Goal: Navigation & Orientation: Find specific page/section

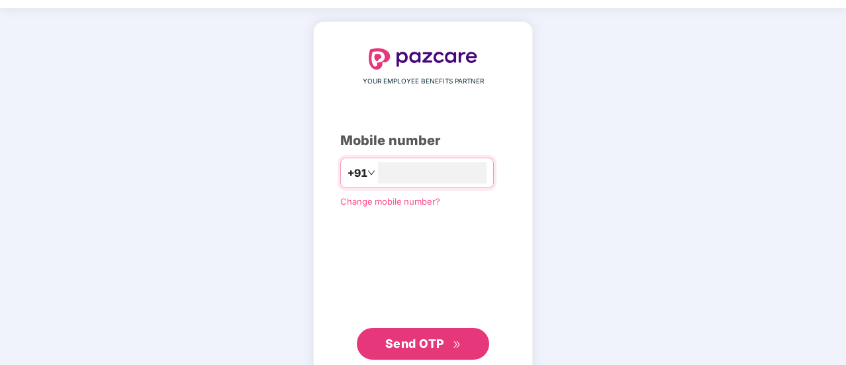
scroll to position [73, 0]
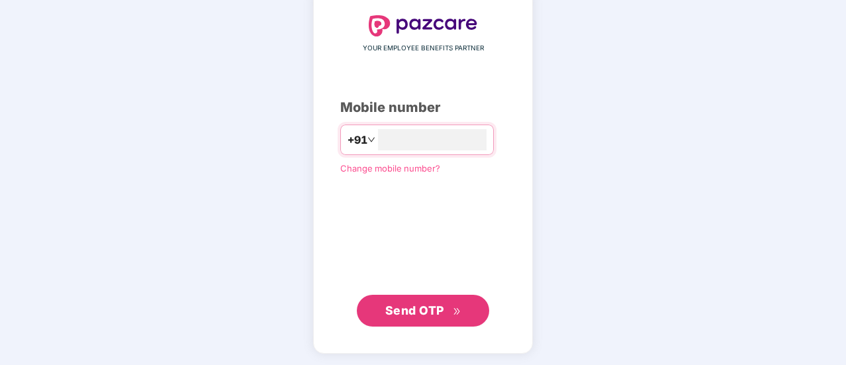
type input "**********"
drag, startPoint x: 413, startPoint y: 310, endPoint x: 422, endPoint y: 312, distance: 9.5
click at [413, 310] on span "Send OTP" at bounding box center [414, 310] width 59 height 14
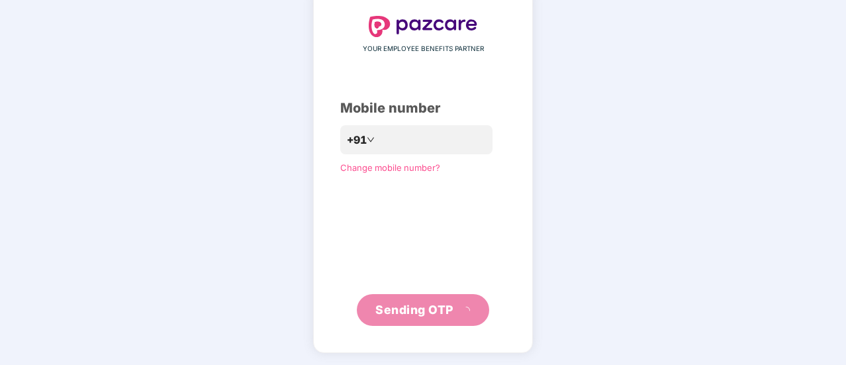
scroll to position [66, 0]
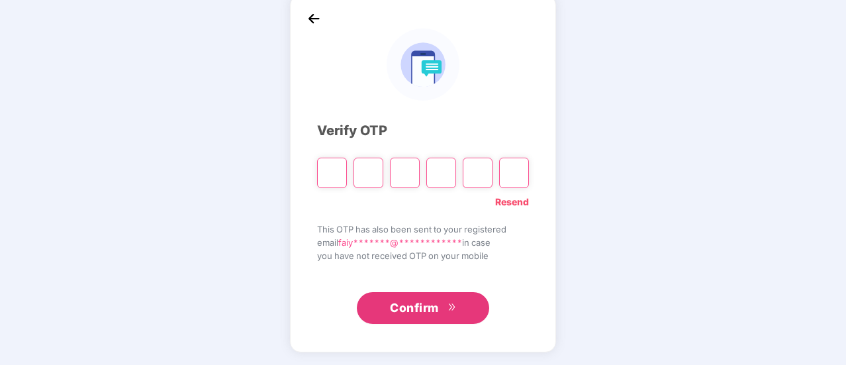
type input "*"
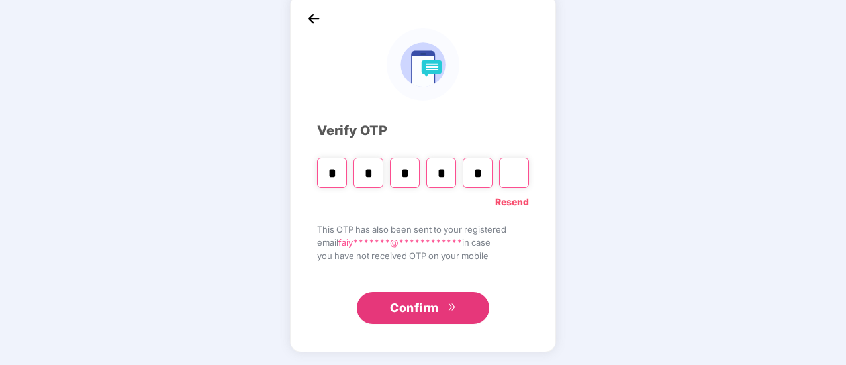
type input "*"
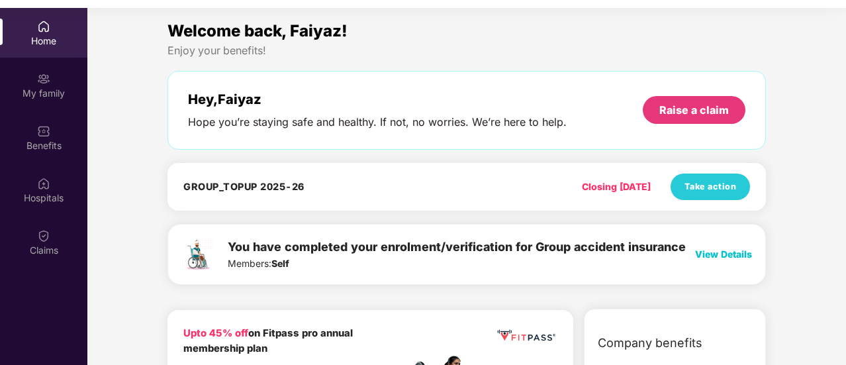
scroll to position [74, 0]
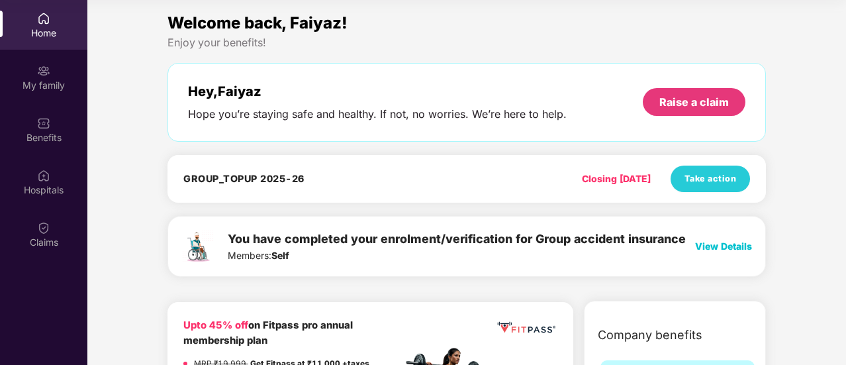
click at [250, 178] on h4 "GROUP_TOPUP 2025-26" at bounding box center [243, 178] width 121 height 13
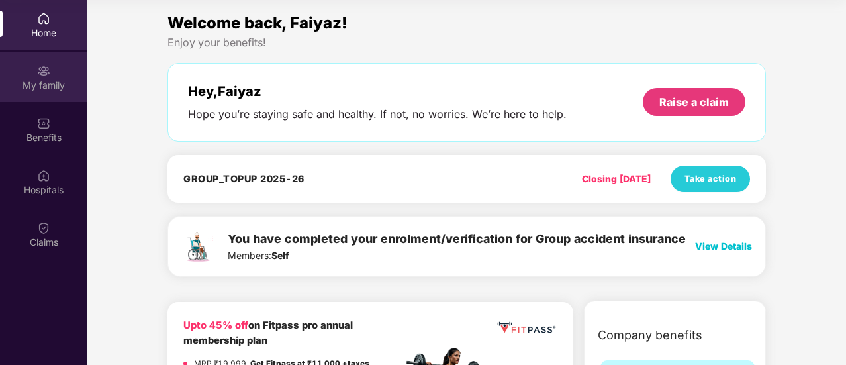
click at [39, 95] on div "My family" at bounding box center [43, 77] width 87 height 50
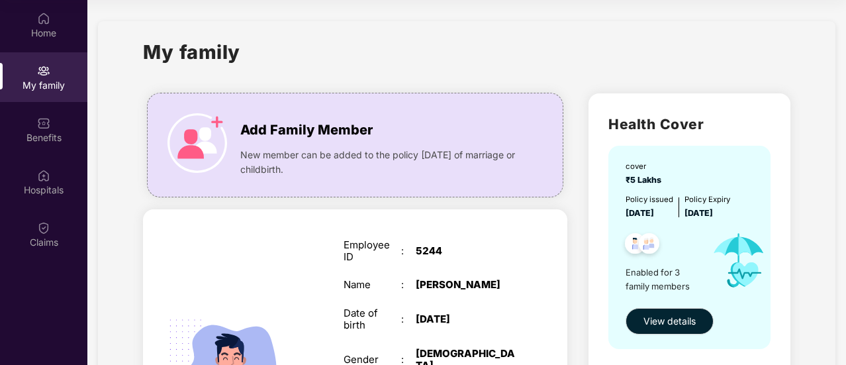
drag, startPoint x: 844, startPoint y: 101, endPoint x: 846, endPoint y: 165, distance: 64.2
click at [845, 165] on html "Get Pazcare mobile app for all your employee benefits need Download Now Get Hel…" at bounding box center [423, 108] width 846 height 365
click at [56, 132] on div "Benefits" at bounding box center [43, 137] width 87 height 13
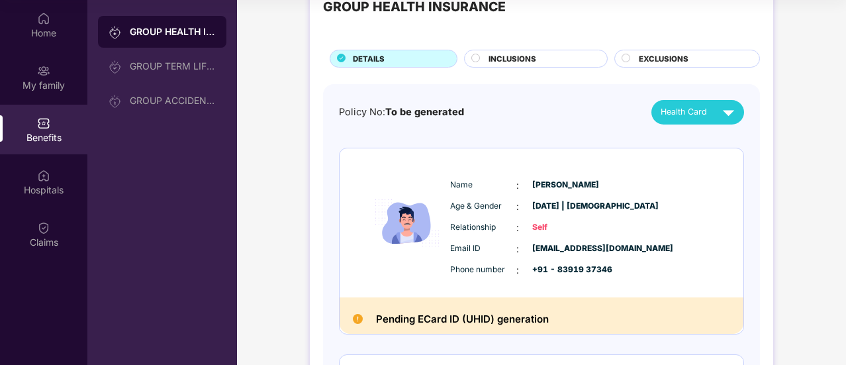
scroll to position [0, 0]
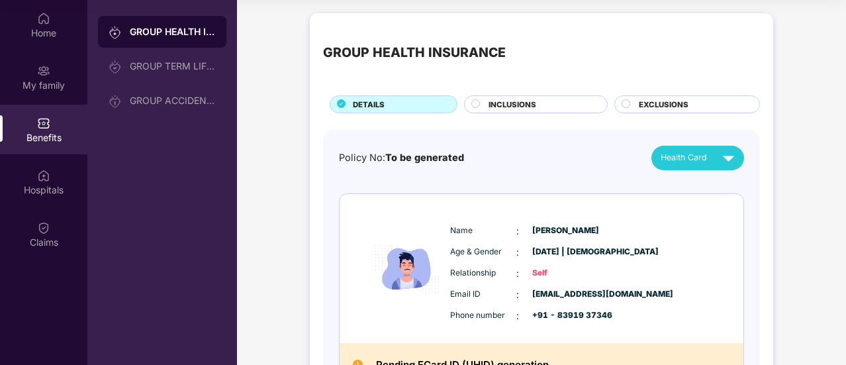
click at [508, 106] on span "INCLUSIONS" at bounding box center [512, 105] width 48 height 12
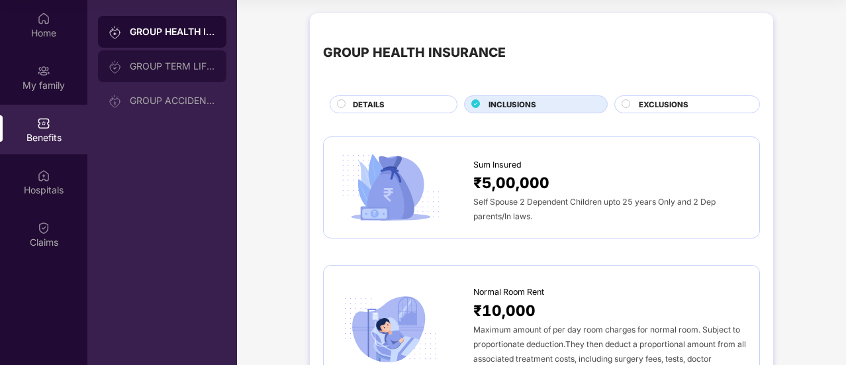
click at [150, 68] on div "GROUP TERM LIFE INSURANCE" at bounding box center [173, 66] width 86 height 11
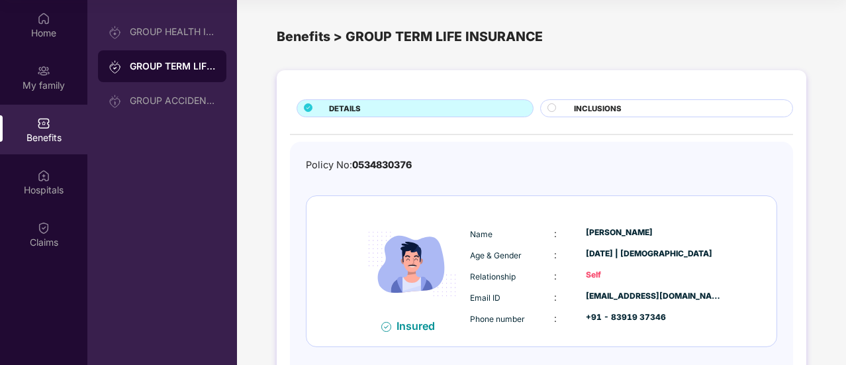
scroll to position [63, 0]
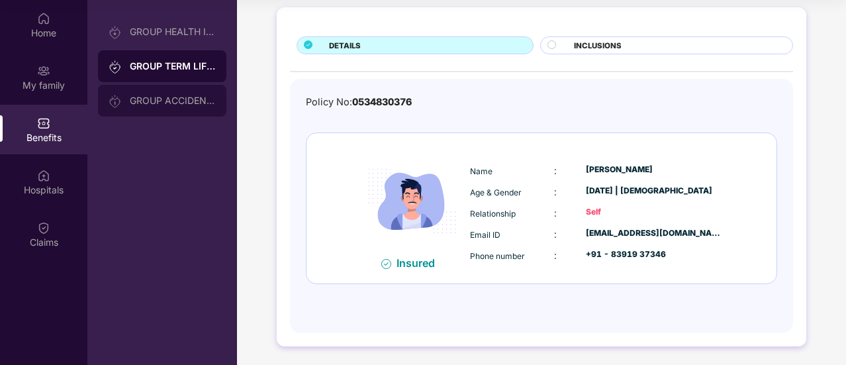
click at [140, 103] on div "GROUP ACCIDENTAL INSURANCE" at bounding box center [173, 100] width 86 height 11
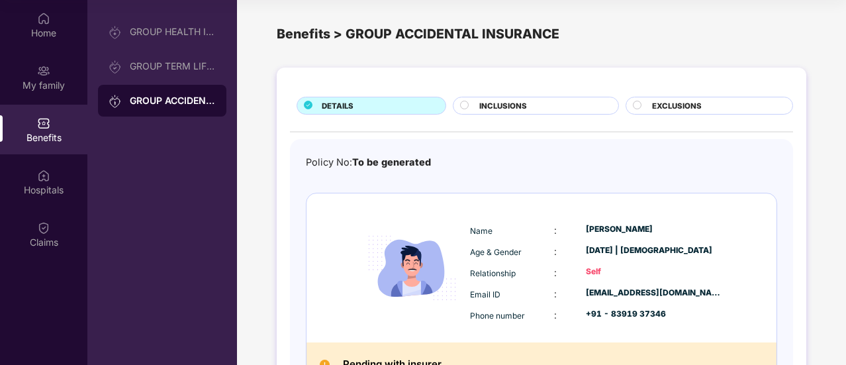
scroll to position [0, 0]
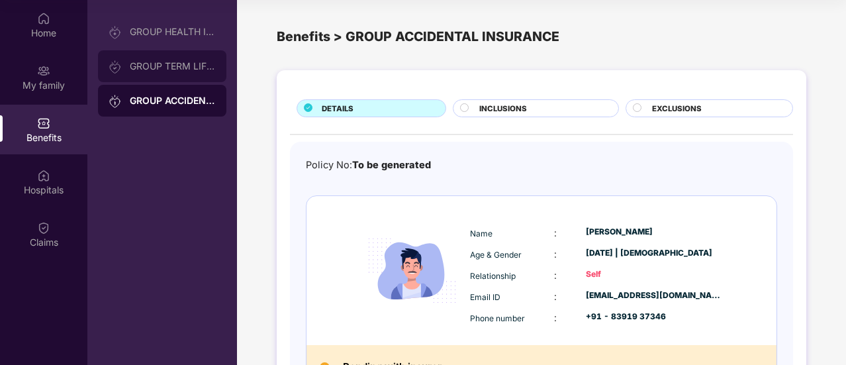
click at [136, 65] on div "GROUP TERM LIFE INSURANCE" at bounding box center [173, 66] width 86 height 11
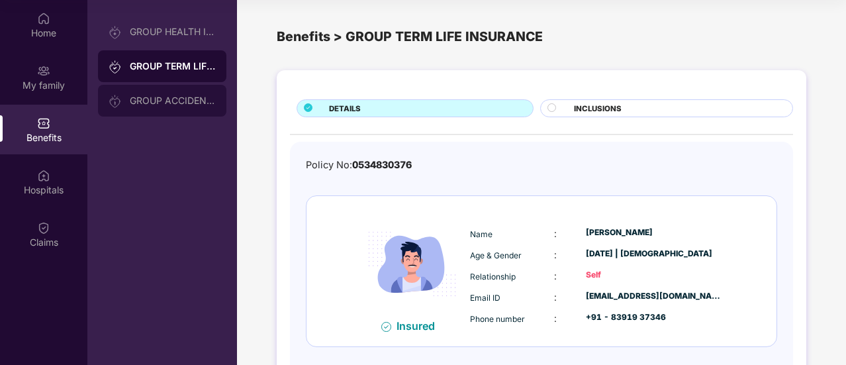
click at [152, 105] on div "GROUP ACCIDENTAL INSURANCE" at bounding box center [173, 100] width 86 height 11
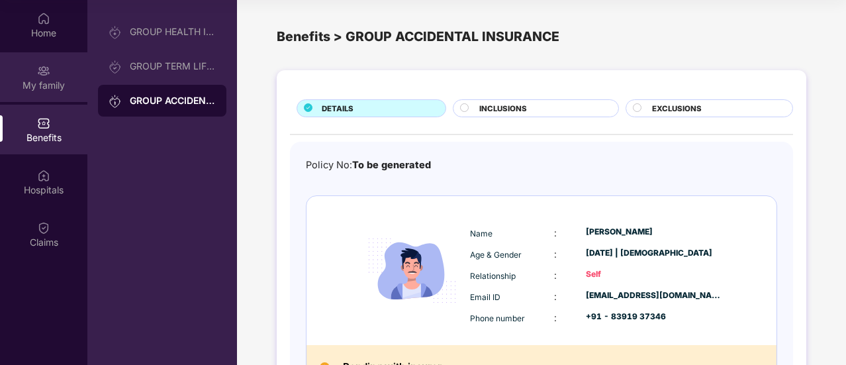
click at [36, 80] on div "My family" at bounding box center [43, 85] width 87 height 13
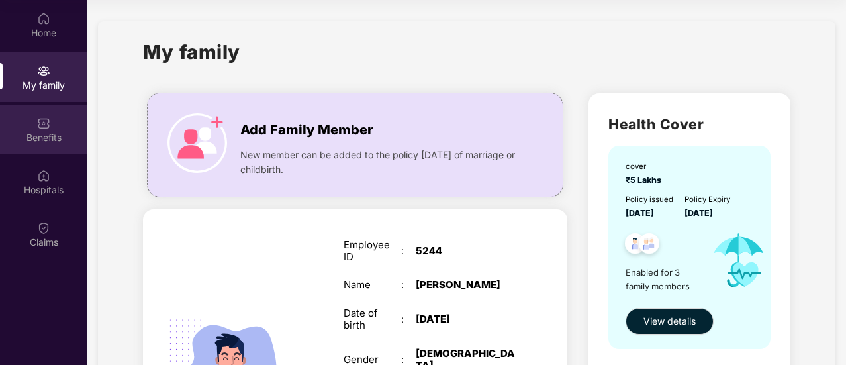
click at [48, 138] on div "Benefits" at bounding box center [43, 137] width 87 height 13
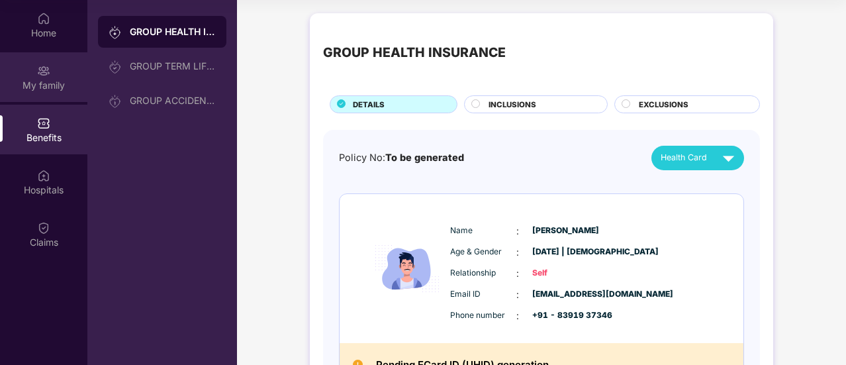
click at [45, 81] on div "My family" at bounding box center [43, 85] width 87 height 13
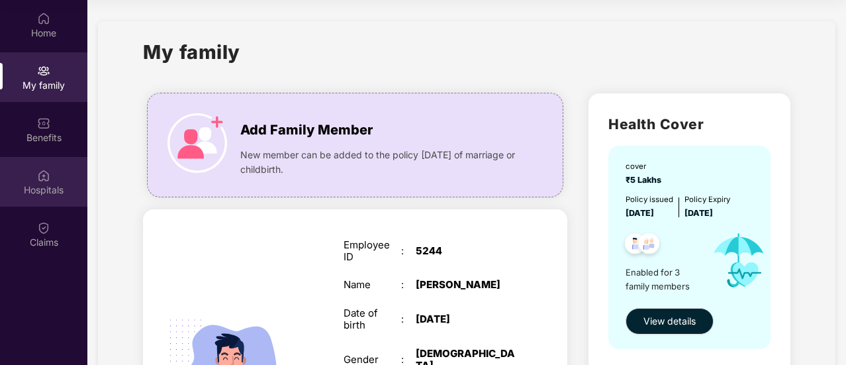
click at [34, 181] on div "Hospitals" at bounding box center [43, 182] width 87 height 50
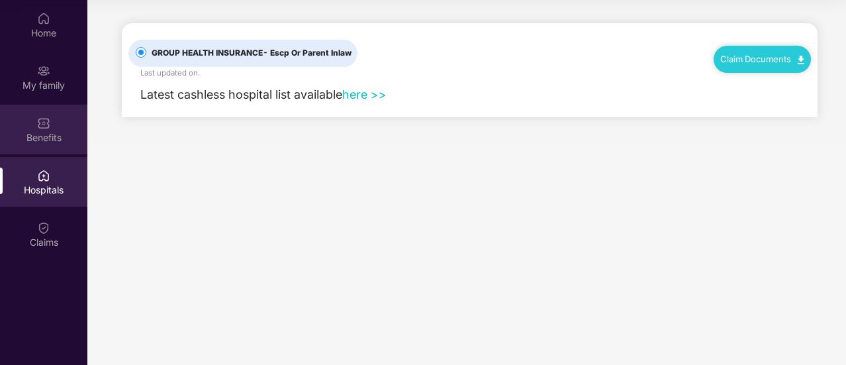
click at [42, 131] on div "Benefits" at bounding box center [43, 137] width 87 height 13
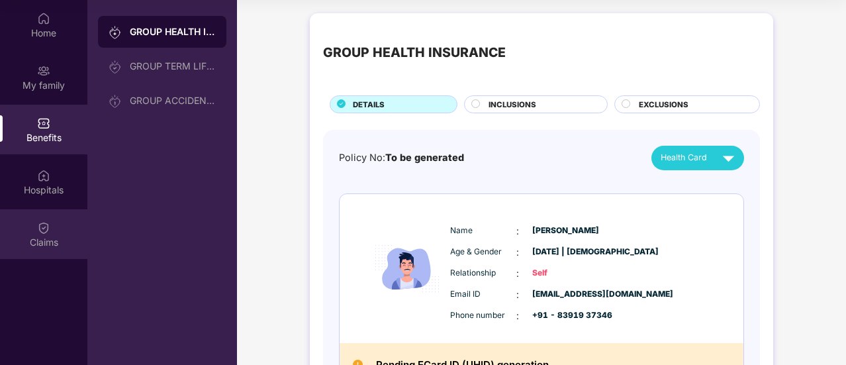
click at [42, 234] on img at bounding box center [43, 227] width 13 height 13
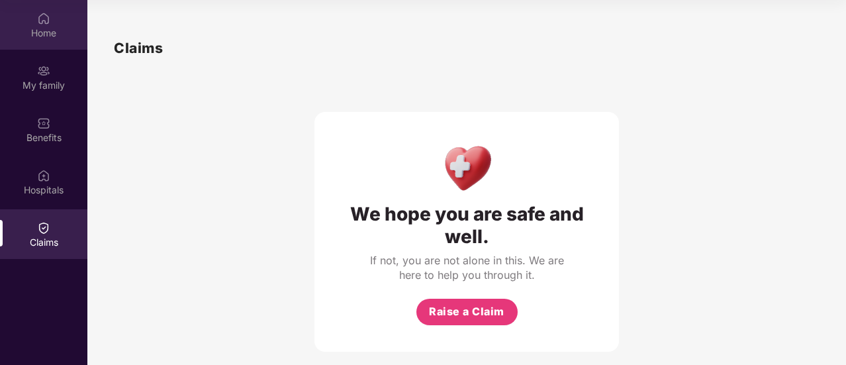
click at [44, 29] on div "Home" at bounding box center [43, 32] width 87 height 13
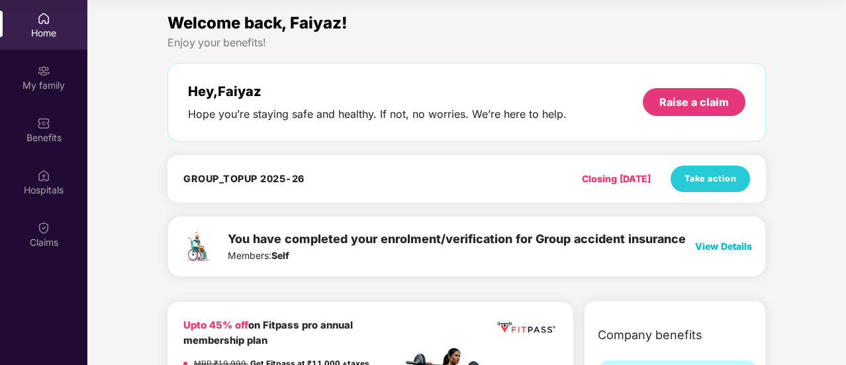
click at [293, 178] on h4 "GROUP_TOPUP 2025-26" at bounding box center [243, 178] width 121 height 13
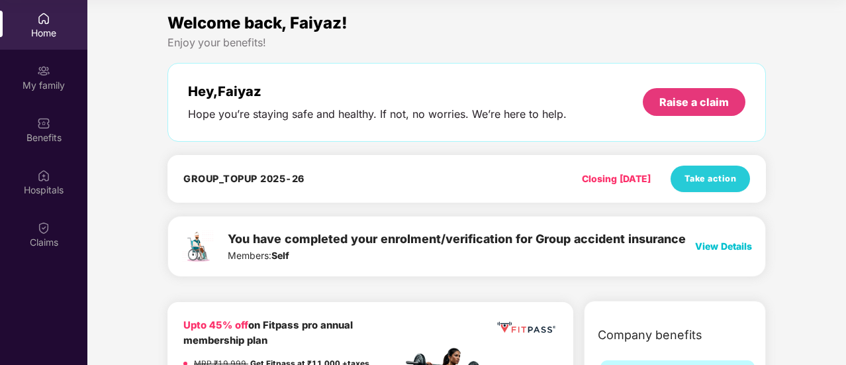
click at [586, 179] on div "Closing [DATE]" at bounding box center [616, 178] width 69 height 15
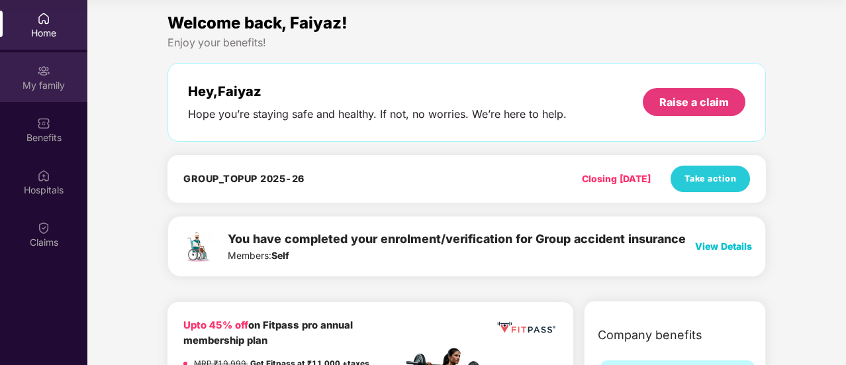
click at [50, 84] on div "My family" at bounding box center [43, 85] width 87 height 13
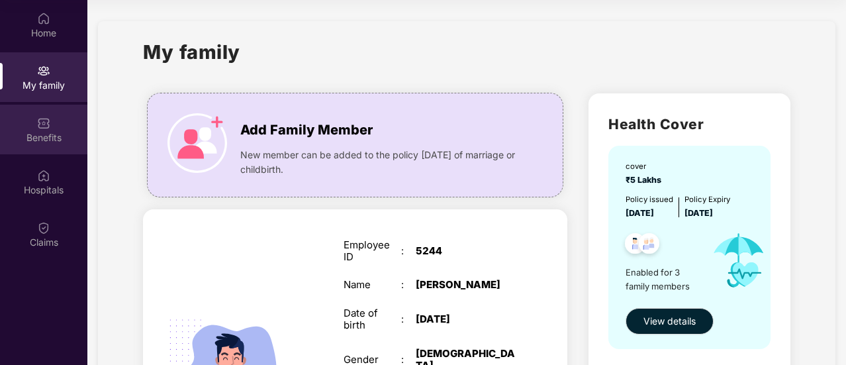
click at [49, 124] on img at bounding box center [43, 122] width 13 height 13
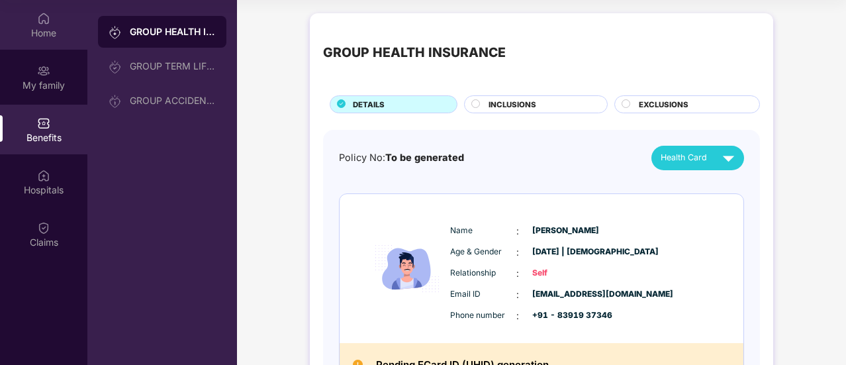
click at [44, 37] on div "Home" at bounding box center [43, 32] width 87 height 13
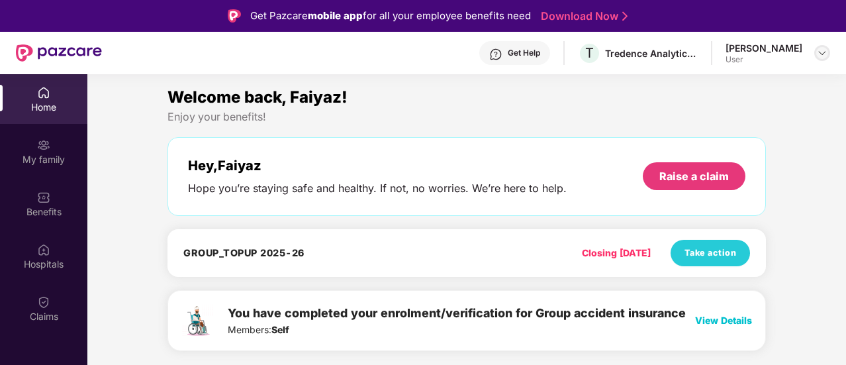
click at [827, 50] on div at bounding box center [822, 53] width 16 height 16
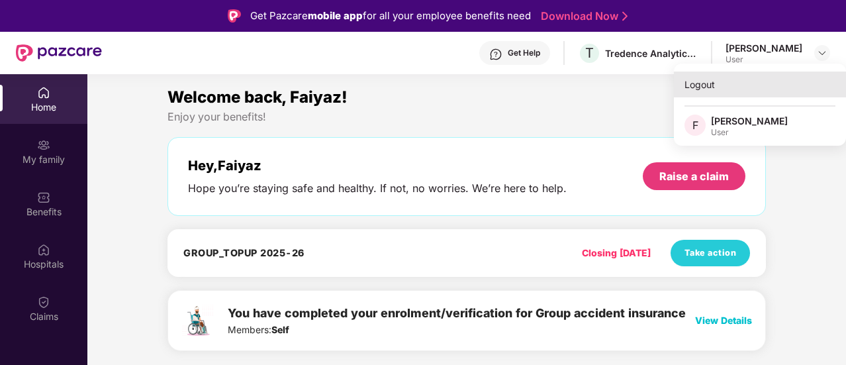
click at [703, 84] on div "Logout" at bounding box center [760, 84] width 172 height 26
